Goal: Information Seeking & Learning: Check status

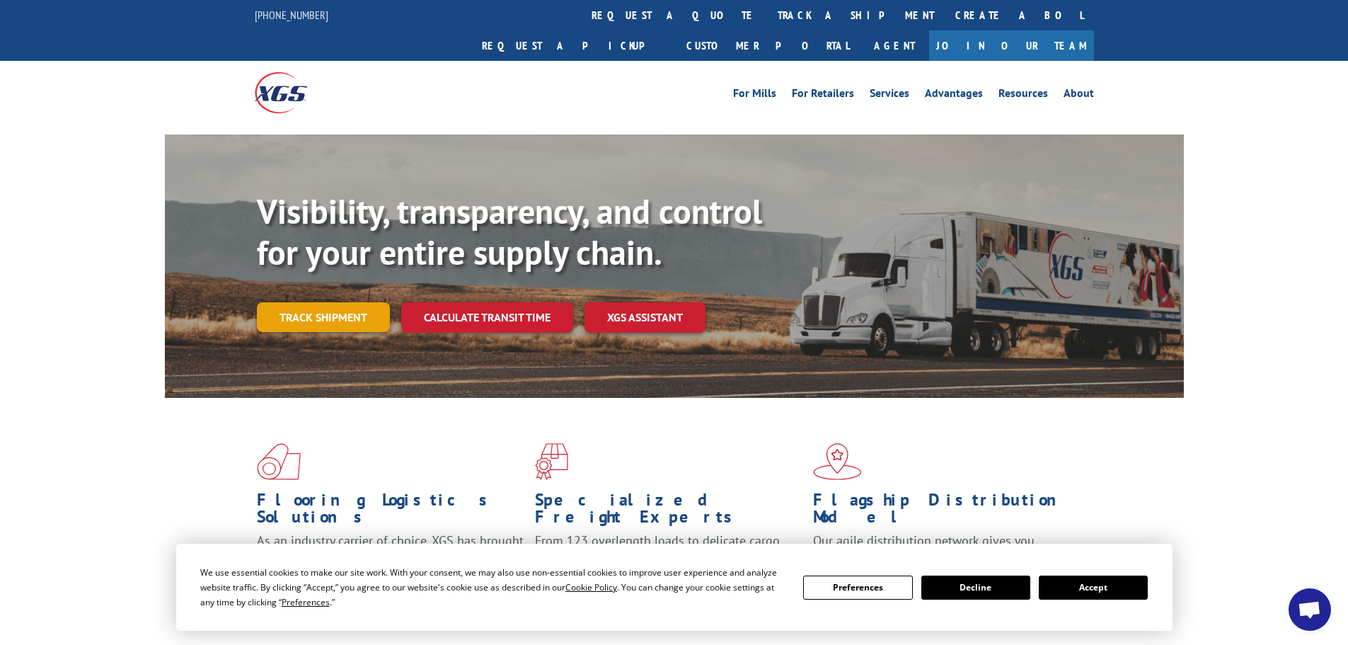
click at [343, 302] on link "Track shipment" at bounding box center [323, 317] width 133 height 30
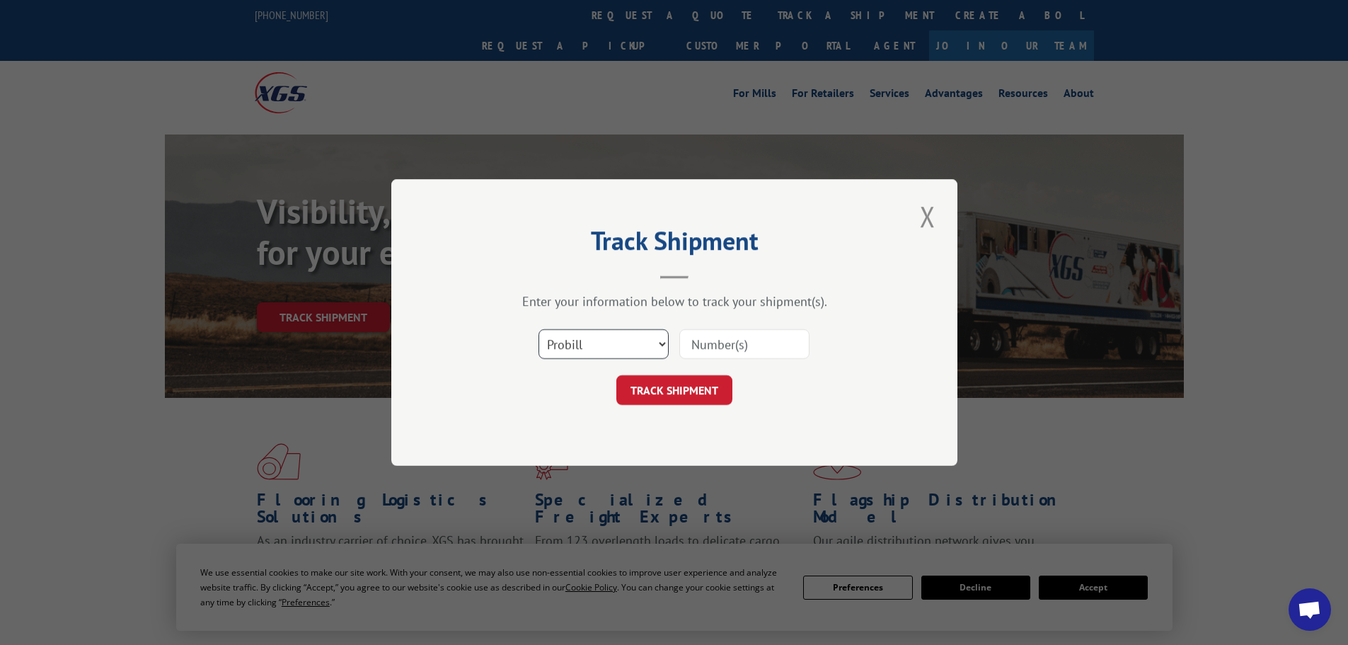
click at [613, 335] on select "Select category... Probill BOL PO" at bounding box center [603, 344] width 130 height 30
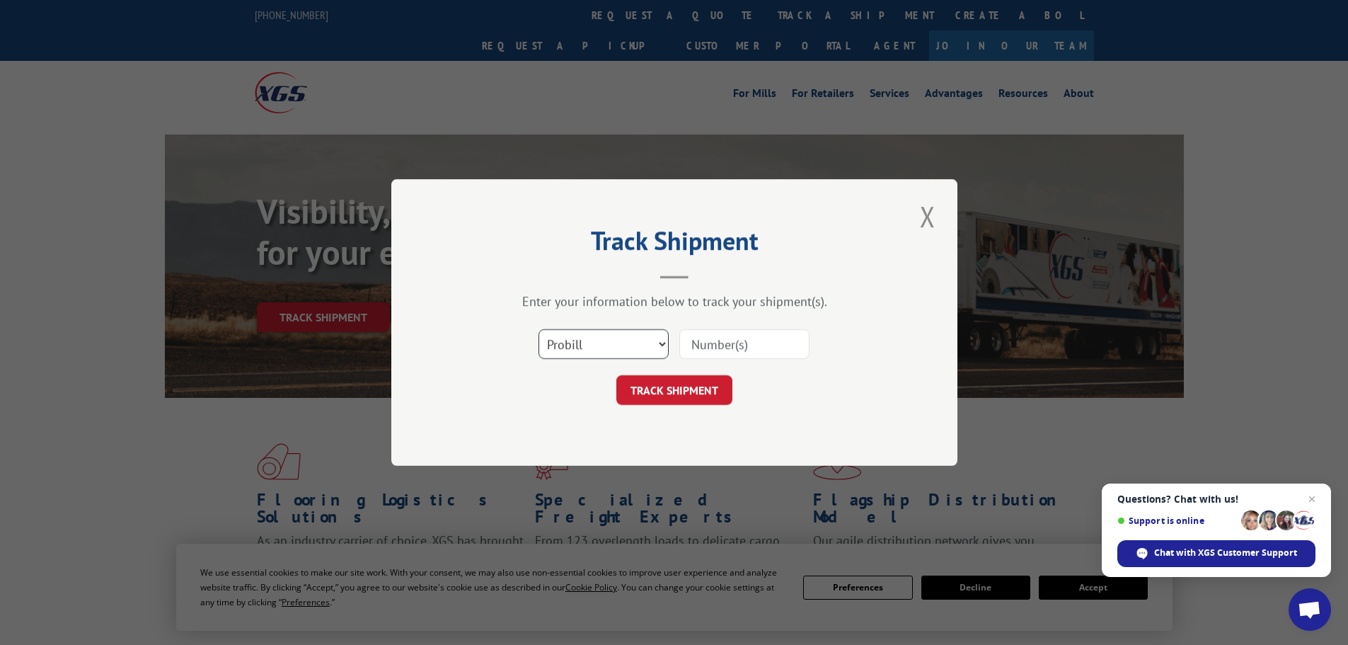
select select "po"
click at [538, 329] on select "Select category... Probill BOL PO" at bounding box center [603, 344] width 130 height 30
click at [695, 340] on input at bounding box center [744, 344] width 130 height 30
type input "38548874"
click button "TRACK SHIPMENT" at bounding box center [674, 390] width 116 height 30
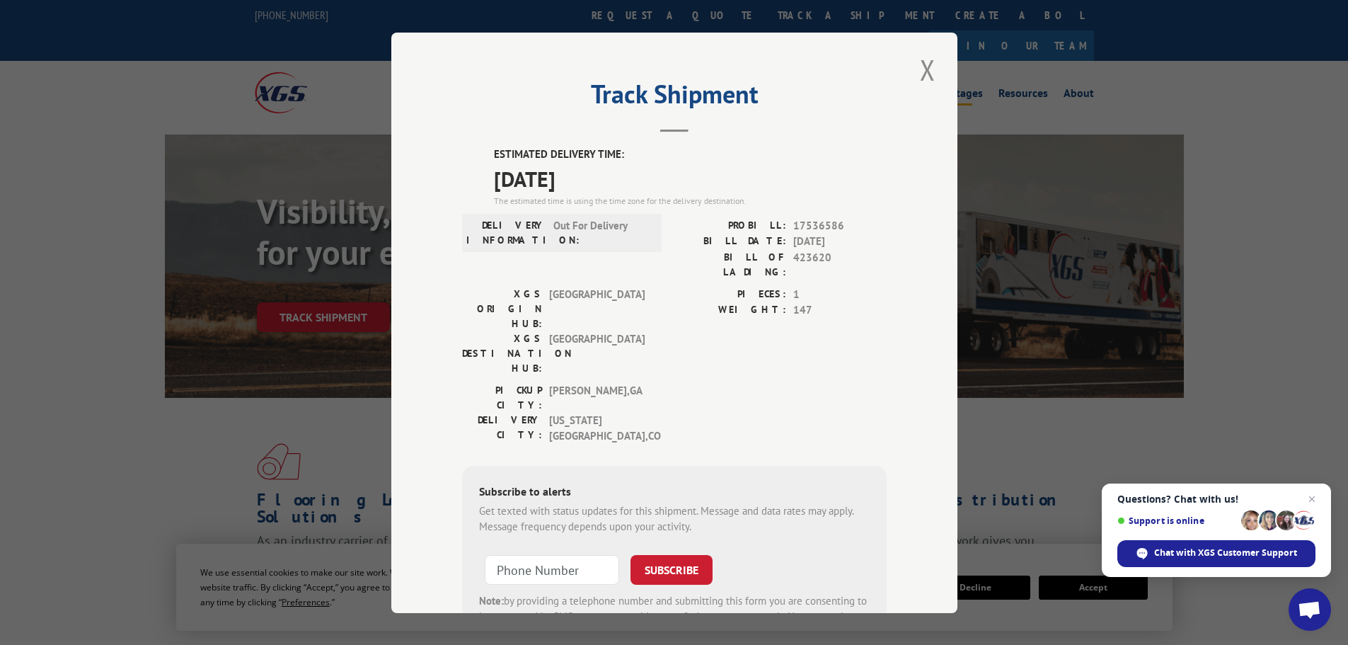
click at [923, 68] on button "Close modal" at bounding box center [927, 69] width 24 height 39
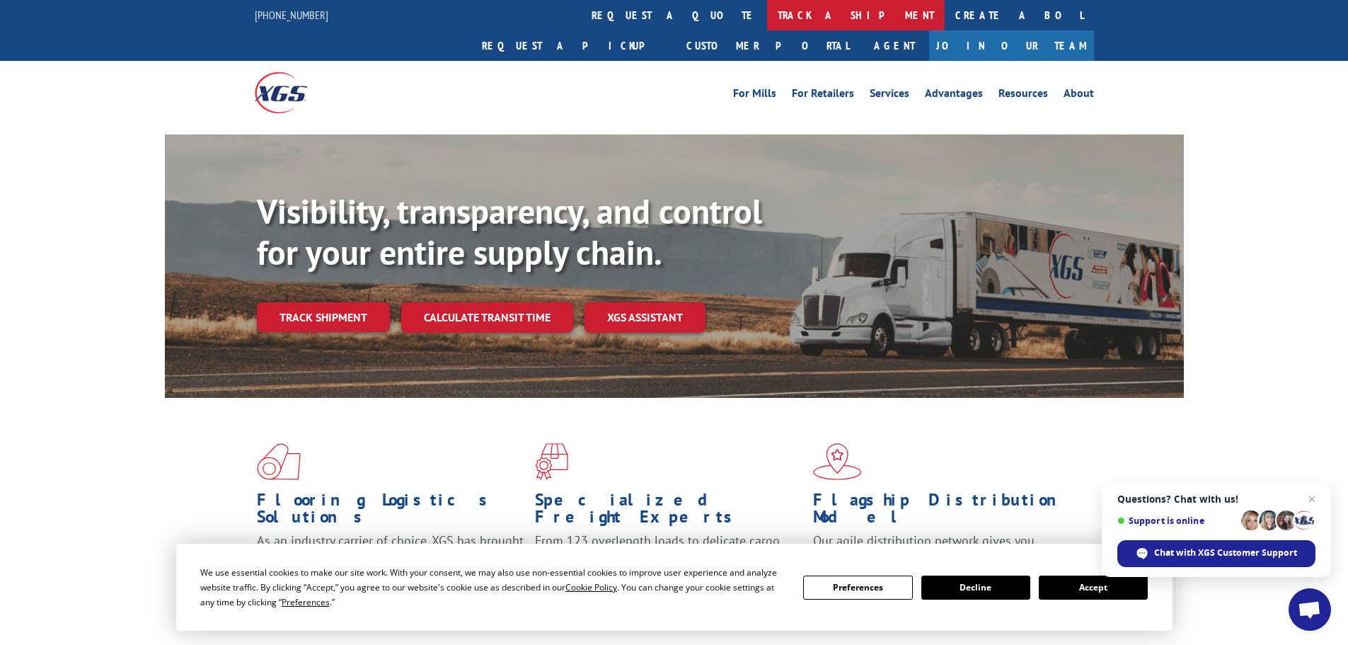
click at [767, 12] on link "track a shipment" at bounding box center [856, 15] width 178 height 30
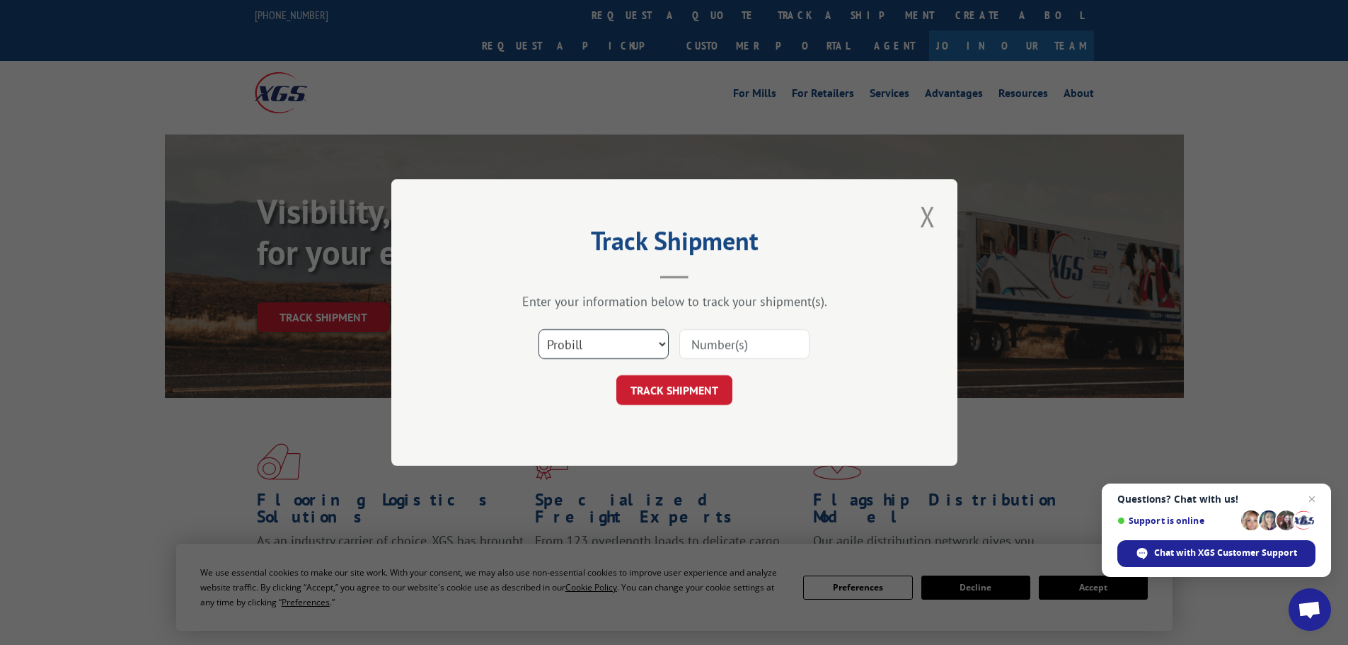
click at [573, 340] on select "Select category... Probill BOL PO" at bounding box center [603, 344] width 130 height 30
select select "po"
click at [538, 329] on select "Select category... Probill BOL PO" at bounding box center [603, 344] width 130 height 30
click at [747, 345] on input at bounding box center [744, 344] width 130 height 30
type input "38548901"
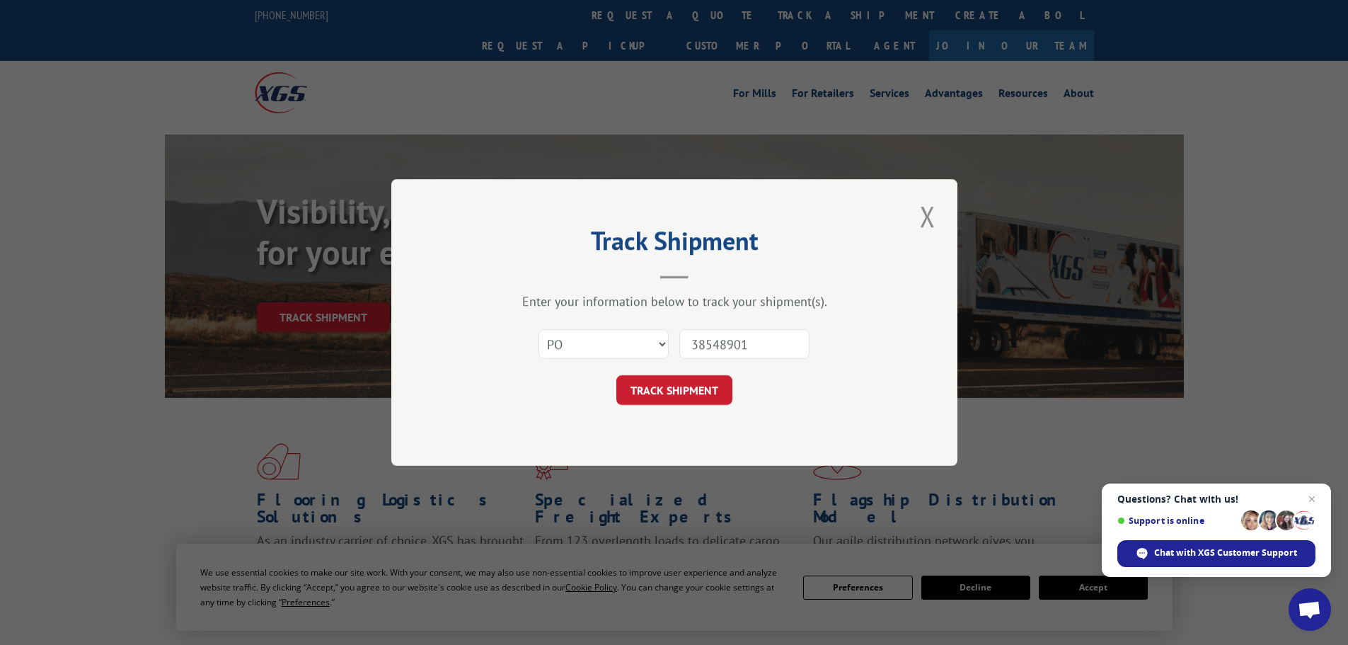
click at [616, 375] on button "TRACK SHIPMENT" at bounding box center [674, 390] width 116 height 30
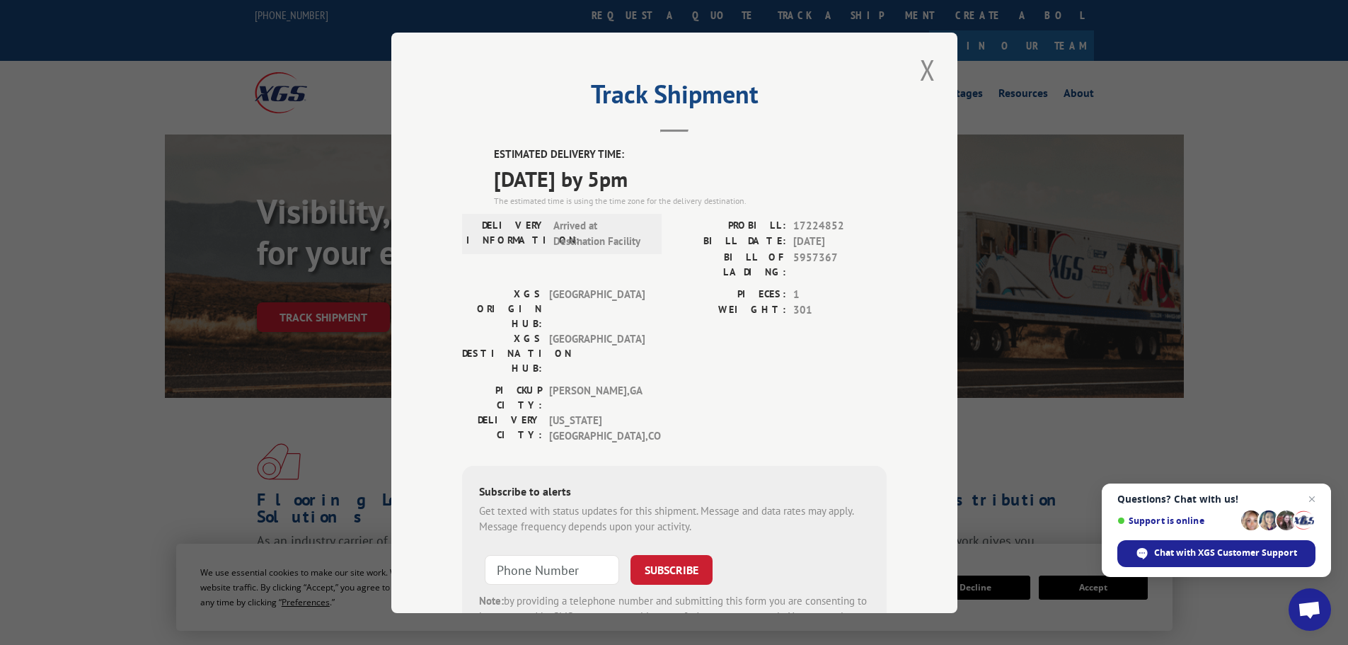
click at [916, 68] on button "Close modal" at bounding box center [927, 69] width 24 height 39
